Goal: Task Accomplishment & Management: Use online tool/utility

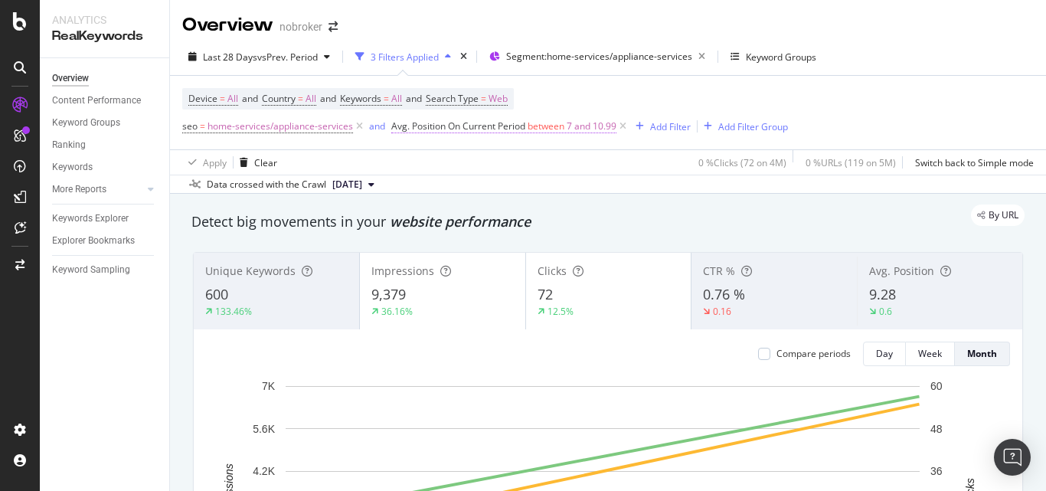
click at [568, 128] on span "7 and 10.99" at bounding box center [592, 126] width 50 height 21
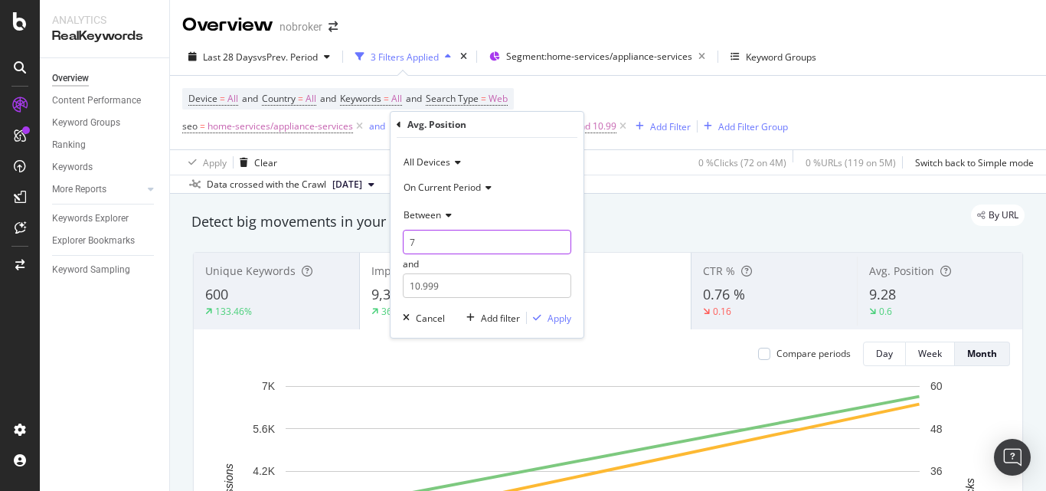
drag, startPoint x: 417, startPoint y: 246, endPoint x: 408, endPoint y: 239, distance: 11.5
click at [408, 239] on input "7" at bounding box center [487, 242] width 169 height 25
type input "11"
click at [443, 216] on icon at bounding box center [446, 215] width 11 height 9
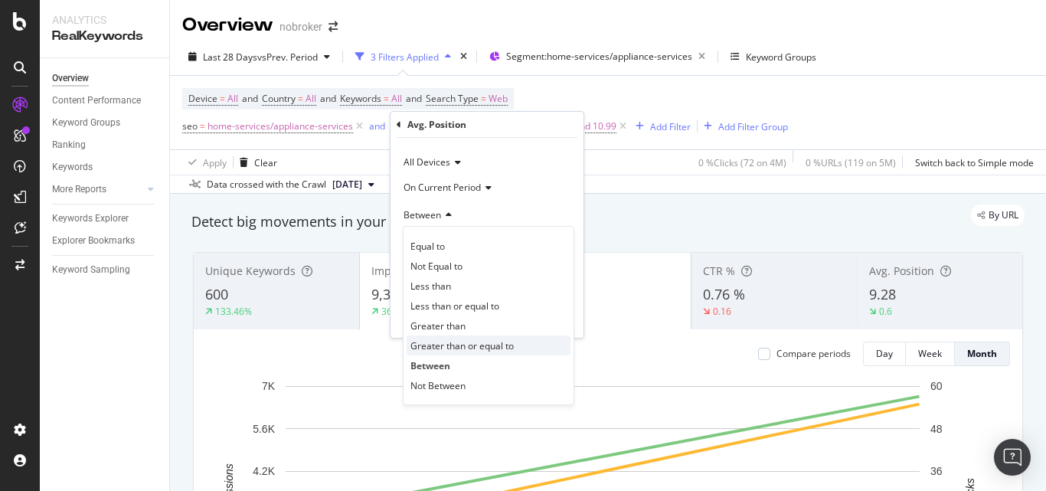
click at [463, 339] on span "Greater than or equal to" at bounding box center [462, 345] width 103 height 13
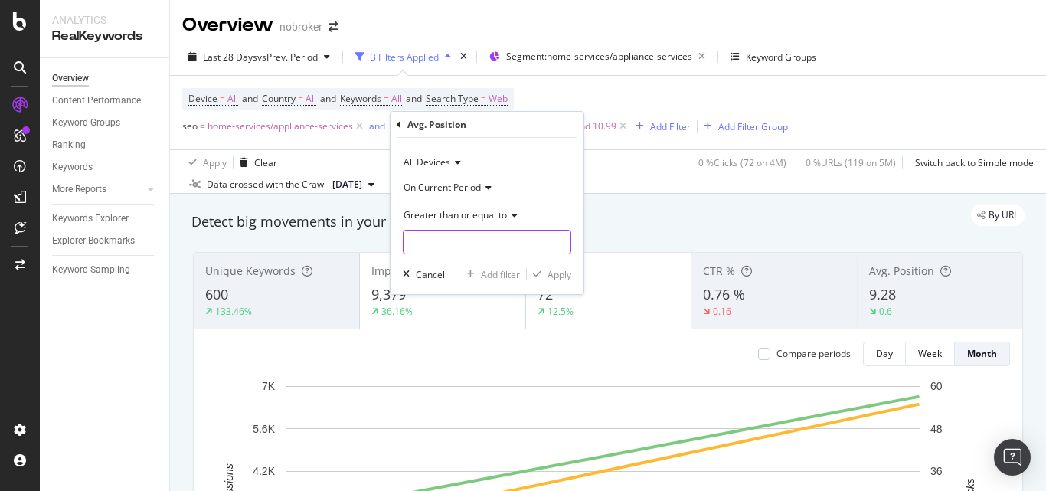
click at [493, 245] on input "number" at bounding box center [487, 242] width 169 height 25
type input "11"
click at [554, 270] on div "Apply" at bounding box center [560, 274] width 24 height 13
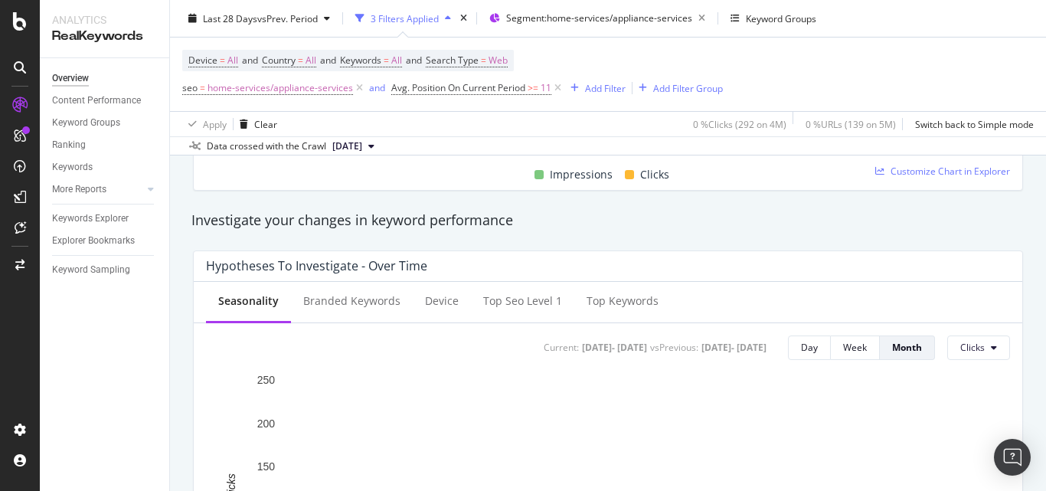
scroll to position [306, 0]
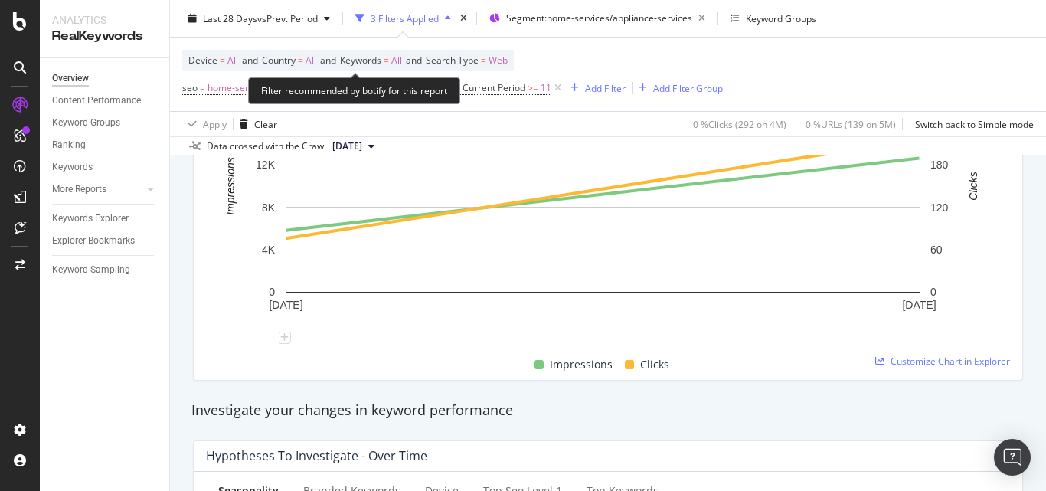
click at [402, 65] on span "All" at bounding box center [396, 60] width 11 height 21
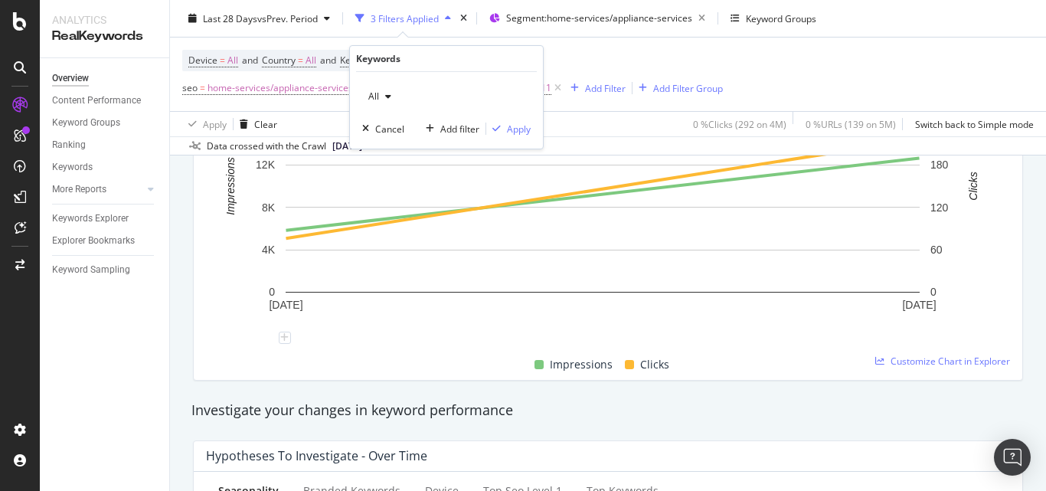
click at [372, 100] on span "All" at bounding box center [370, 96] width 17 height 13
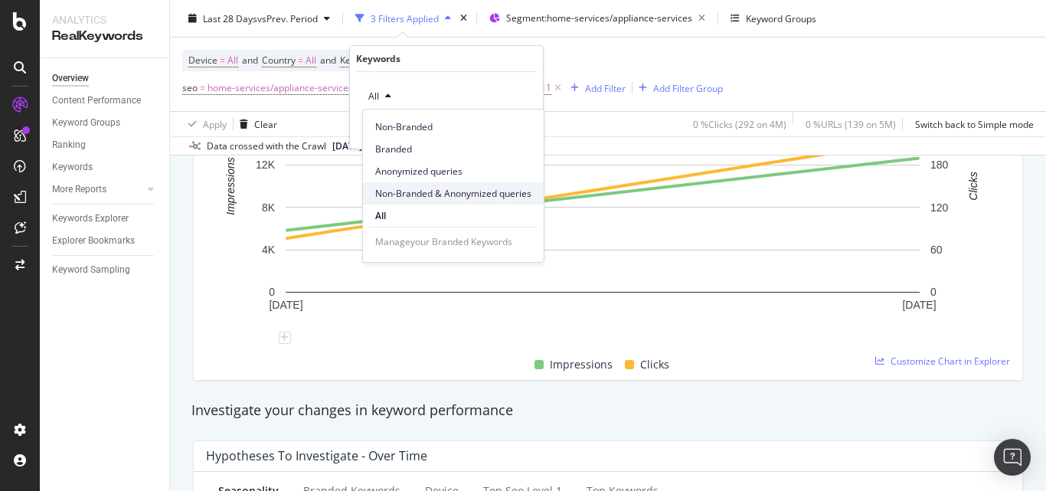
click at [396, 188] on span "Non-Branded & Anonymized queries" at bounding box center [453, 194] width 156 height 14
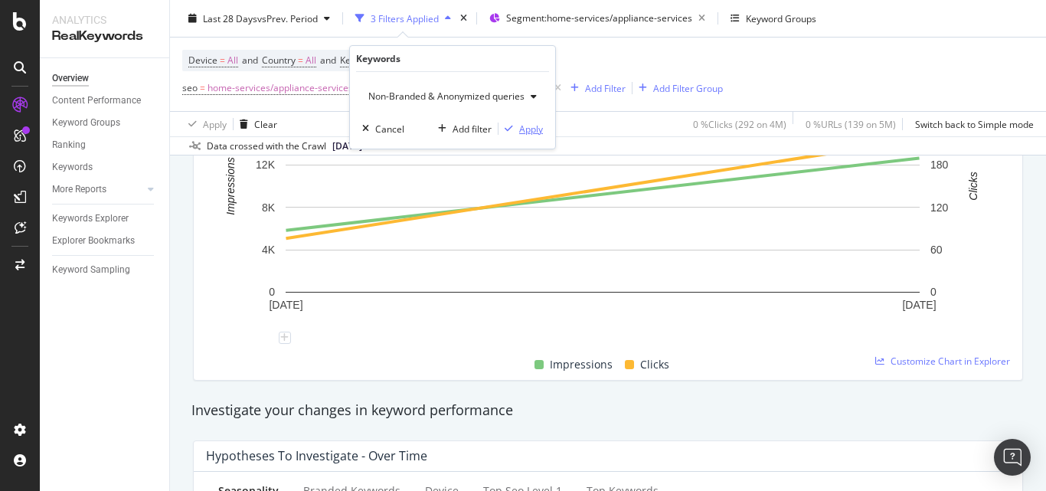
click at [520, 130] on div "Apply" at bounding box center [531, 129] width 24 height 13
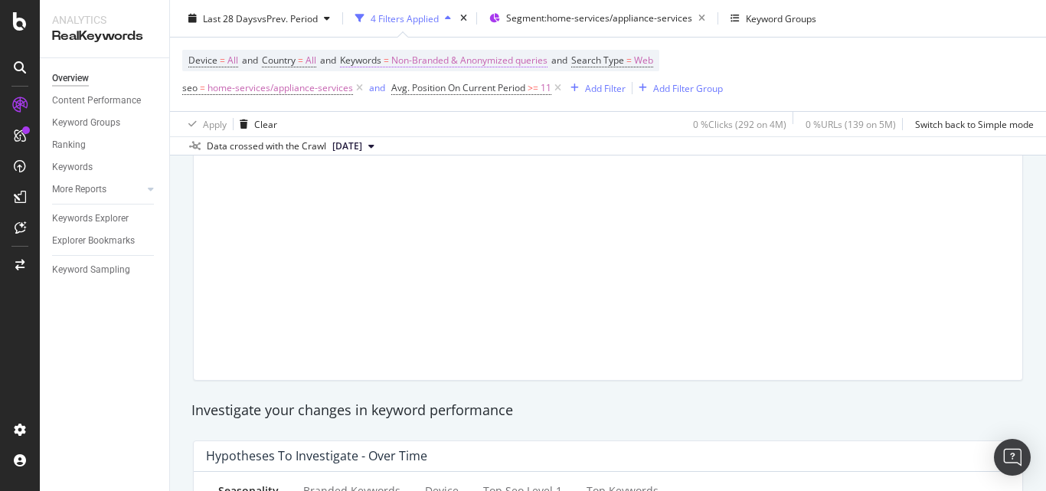
click at [459, 58] on span "Non-Branded & Anonymized queries" at bounding box center [469, 60] width 156 height 21
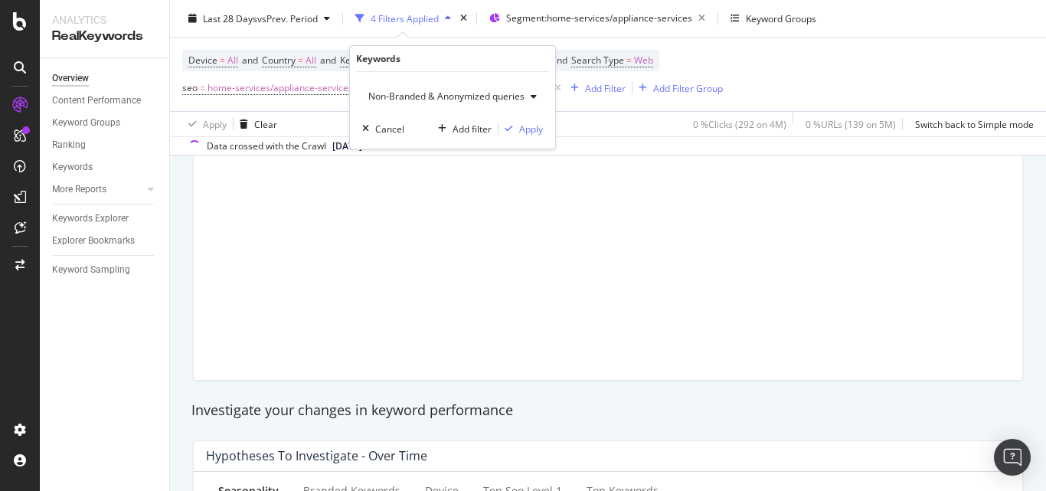
click at [428, 87] on div "Non-Branded & Anonymized queries" at bounding box center [452, 96] width 181 height 23
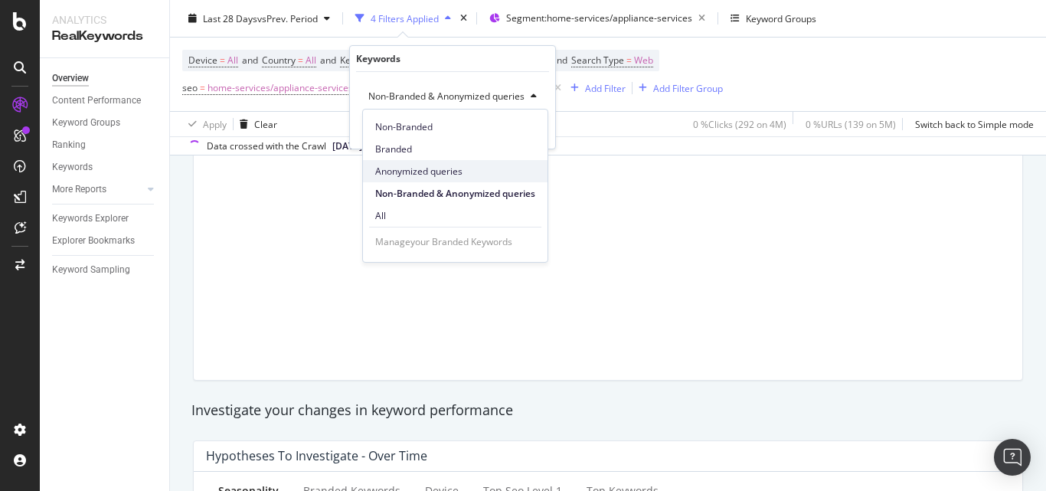
click at [404, 172] on span "Anonymized queries" at bounding box center [455, 172] width 160 height 14
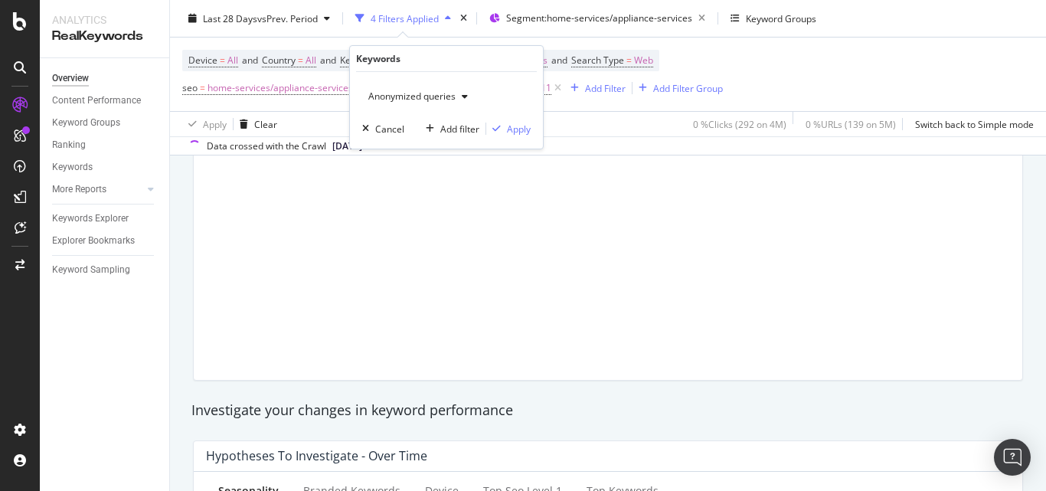
click at [435, 94] on span "Anonymized queries" at bounding box center [408, 96] width 93 height 13
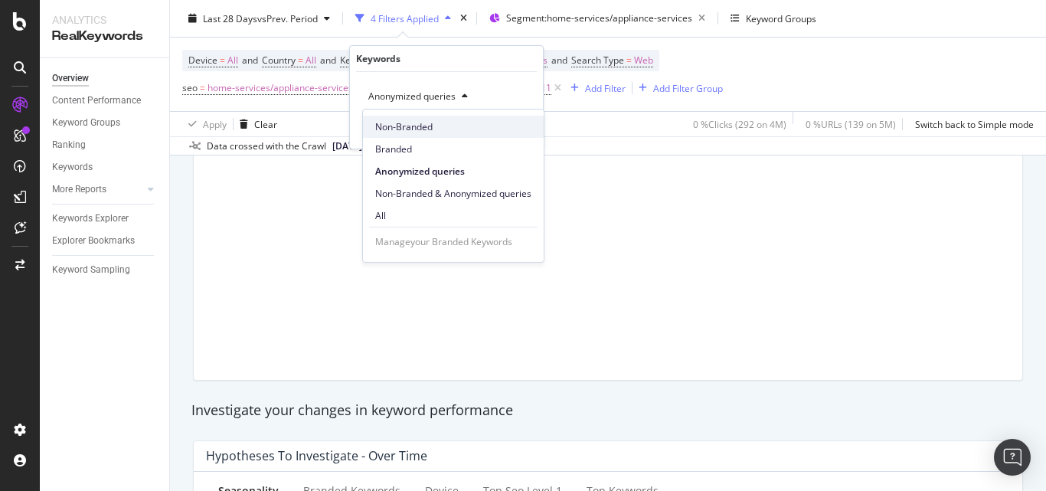
click at [405, 126] on span "Non-Branded" at bounding box center [453, 127] width 156 height 14
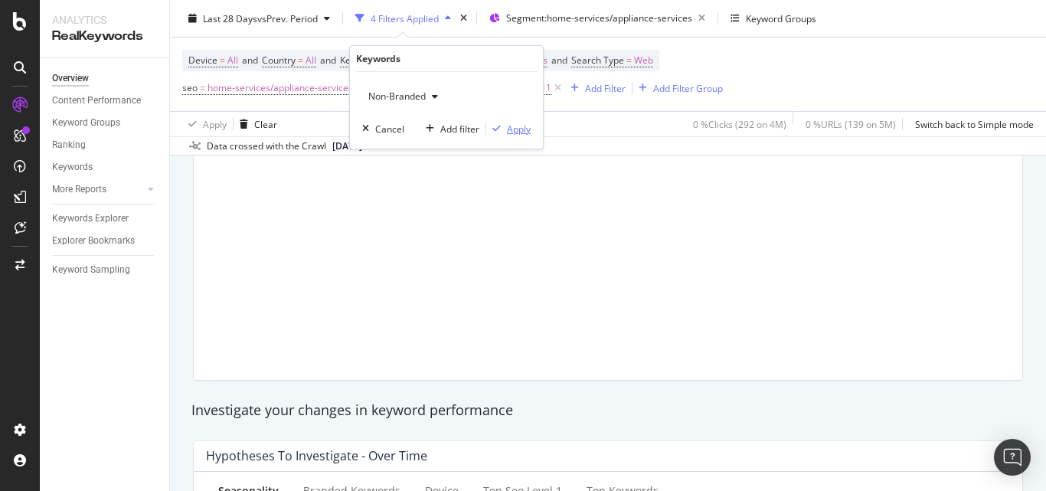
click at [507, 129] on div "Apply" at bounding box center [519, 129] width 24 height 13
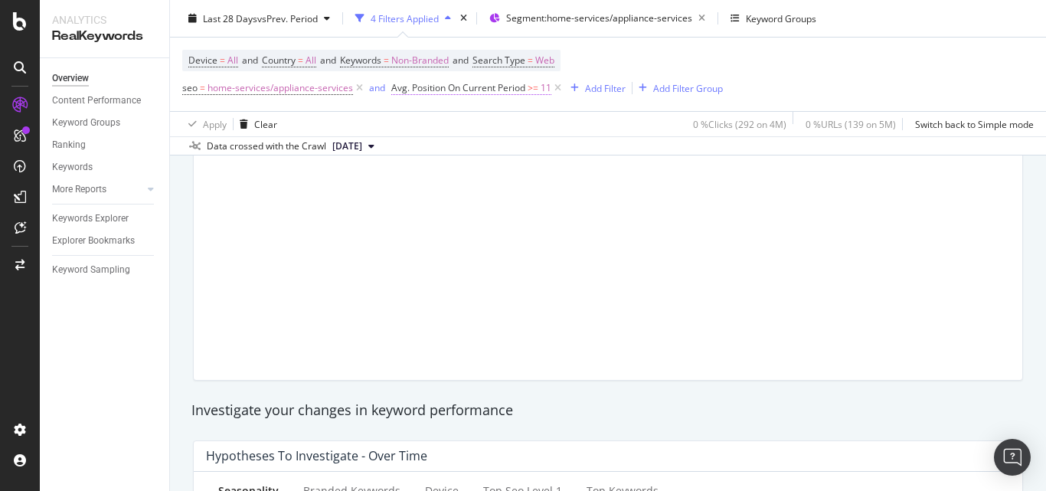
click at [484, 87] on span "Avg. Position On Current Period" at bounding box center [458, 87] width 134 height 13
click at [462, 175] on span "Greater than or equal to" at bounding box center [455, 176] width 103 height 13
click at [784, 58] on div "Device = All and Country = All and Keywords = Non-Branded and Search Type = Web…" at bounding box center [608, 75] width 852 height 74
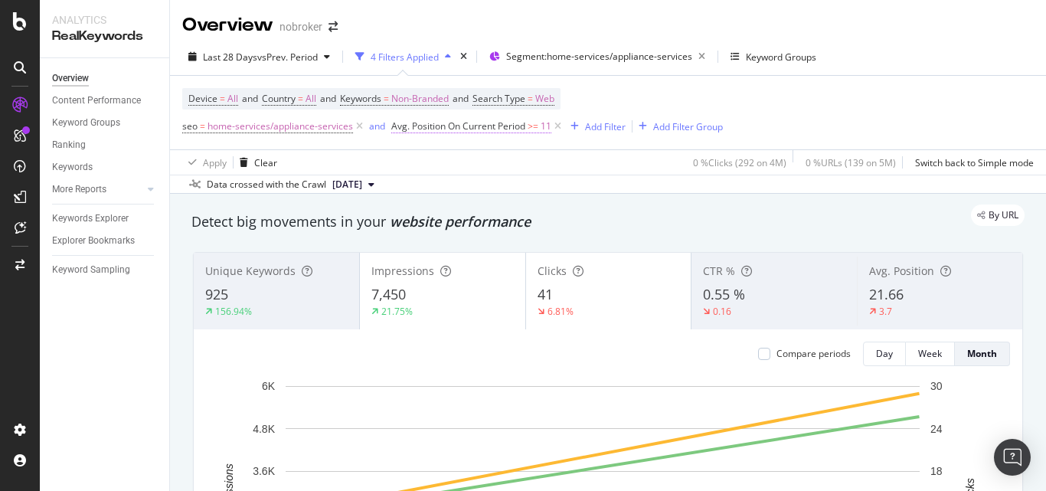
click at [513, 125] on span "Avg. Position On Current Period" at bounding box center [458, 126] width 134 height 13
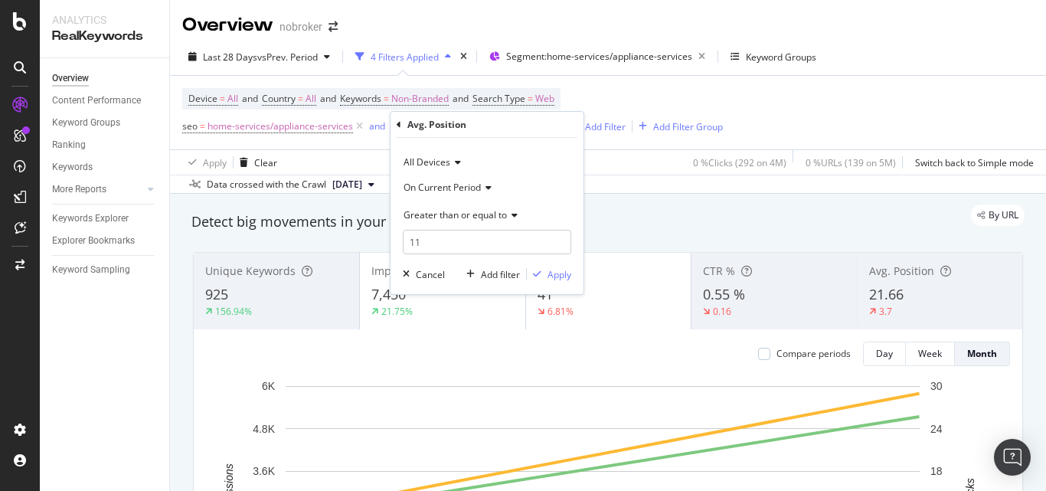
click at [463, 213] on span "Greater than or equal to" at bounding box center [455, 214] width 103 height 13
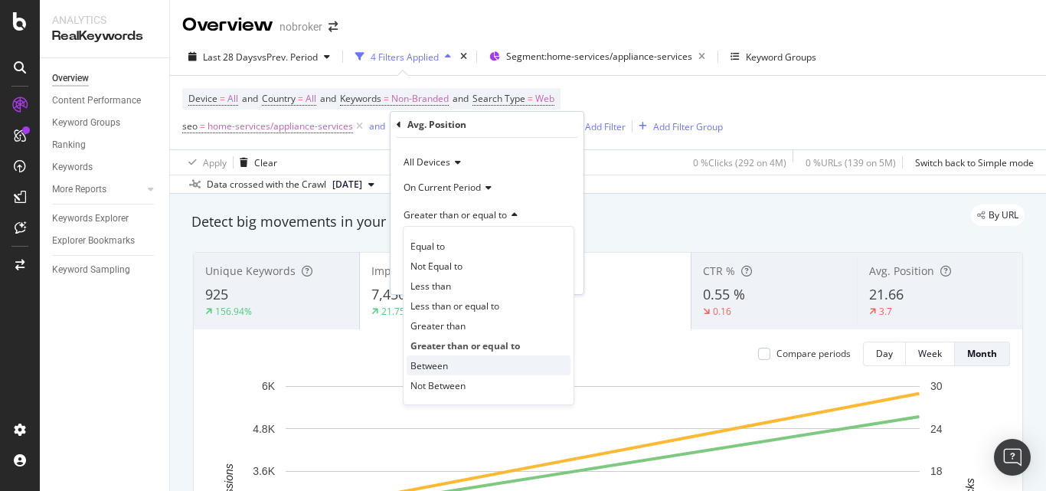
click at [448, 370] on div "Between" at bounding box center [489, 365] width 164 height 20
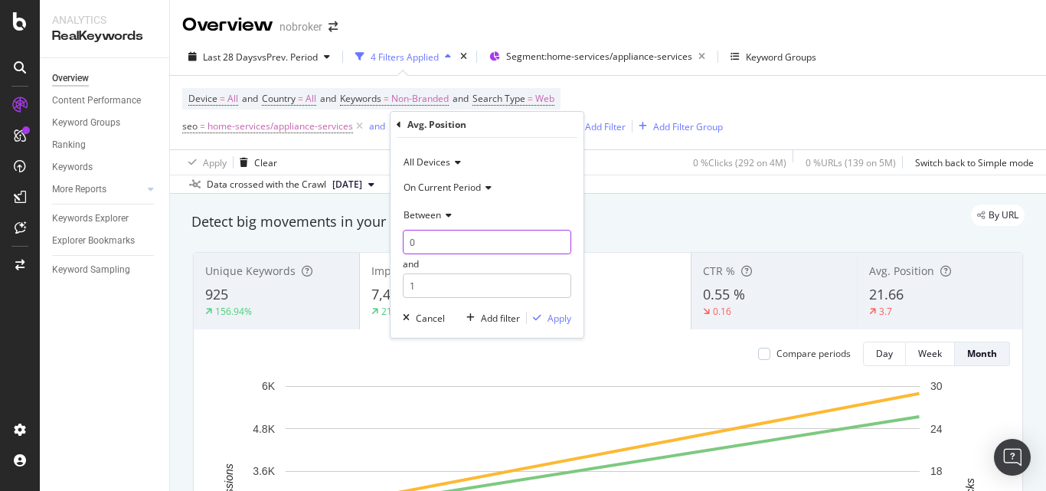
drag, startPoint x: 426, startPoint y: 248, endPoint x: 403, endPoint y: 241, distance: 24.0
click at [403, 241] on input "0" at bounding box center [487, 242] width 169 height 25
type input "1"
drag, startPoint x: 469, startPoint y: 283, endPoint x: 380, endPoint y: 288, distance: 89.0
click at [380, 288] on body "Analytics RealKeywords Overview Content Performance Keyword Groups Ranking Keyw…" at bounding box center [523, 245] width 1046 height 491
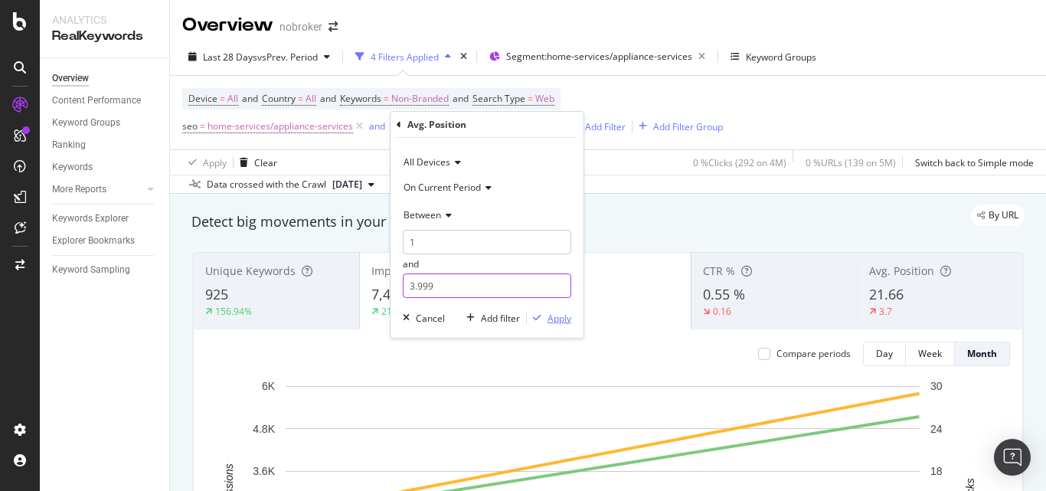
type input "3.999"
click at [563, 314] on div "Apply" at bounding box center [560, 318] width 24 height 13
